Goal: Check status: Check status

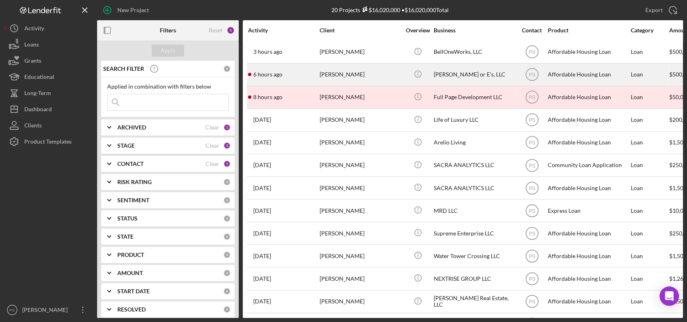
click at [365, 72] on div "[PERSON_NAME]" at bounding box center [360, 74] width 81 height 21
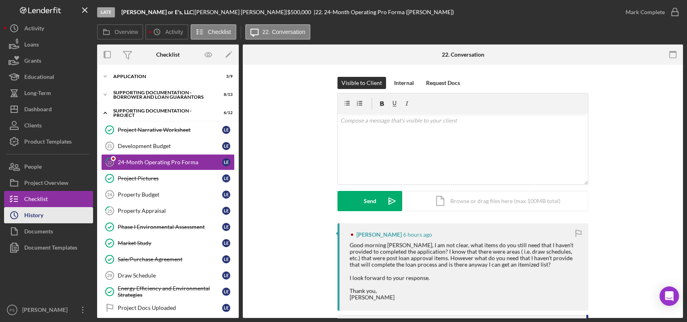
click at [58, 217] on button "Icon/History History" at bounding box center [48, 215] width 89 height 16
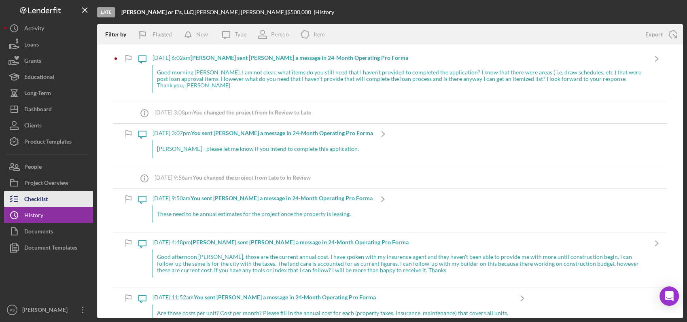
click at [34, 197] on div "Checklist" at bounding box center [35, 200] width 23 height 18
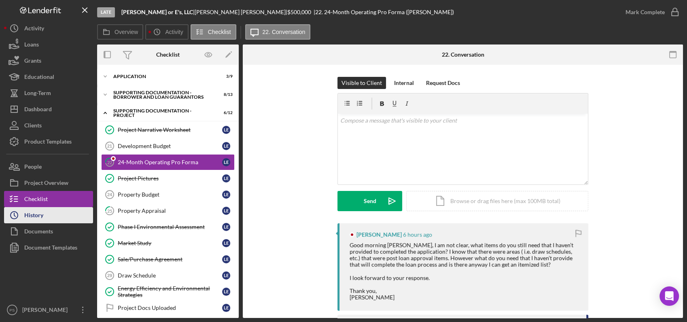
click at [42, 214] on div "History" at bounding box center [33, 216] width 19 height 18
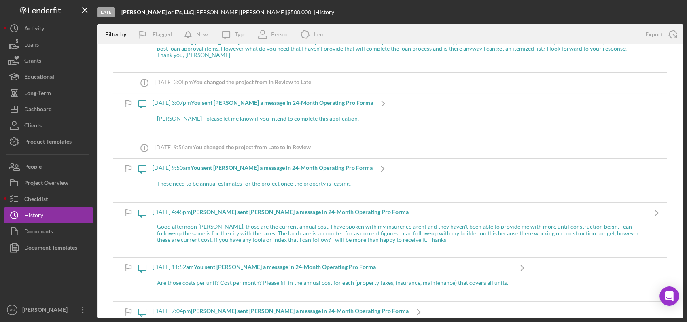
scroll to position [30, 0]
click at [45, 103] on div "Dashboard" at bounding box center [38, 110] width 28 height 18
